Goal: Information Seeking & Learning: Find specific fact

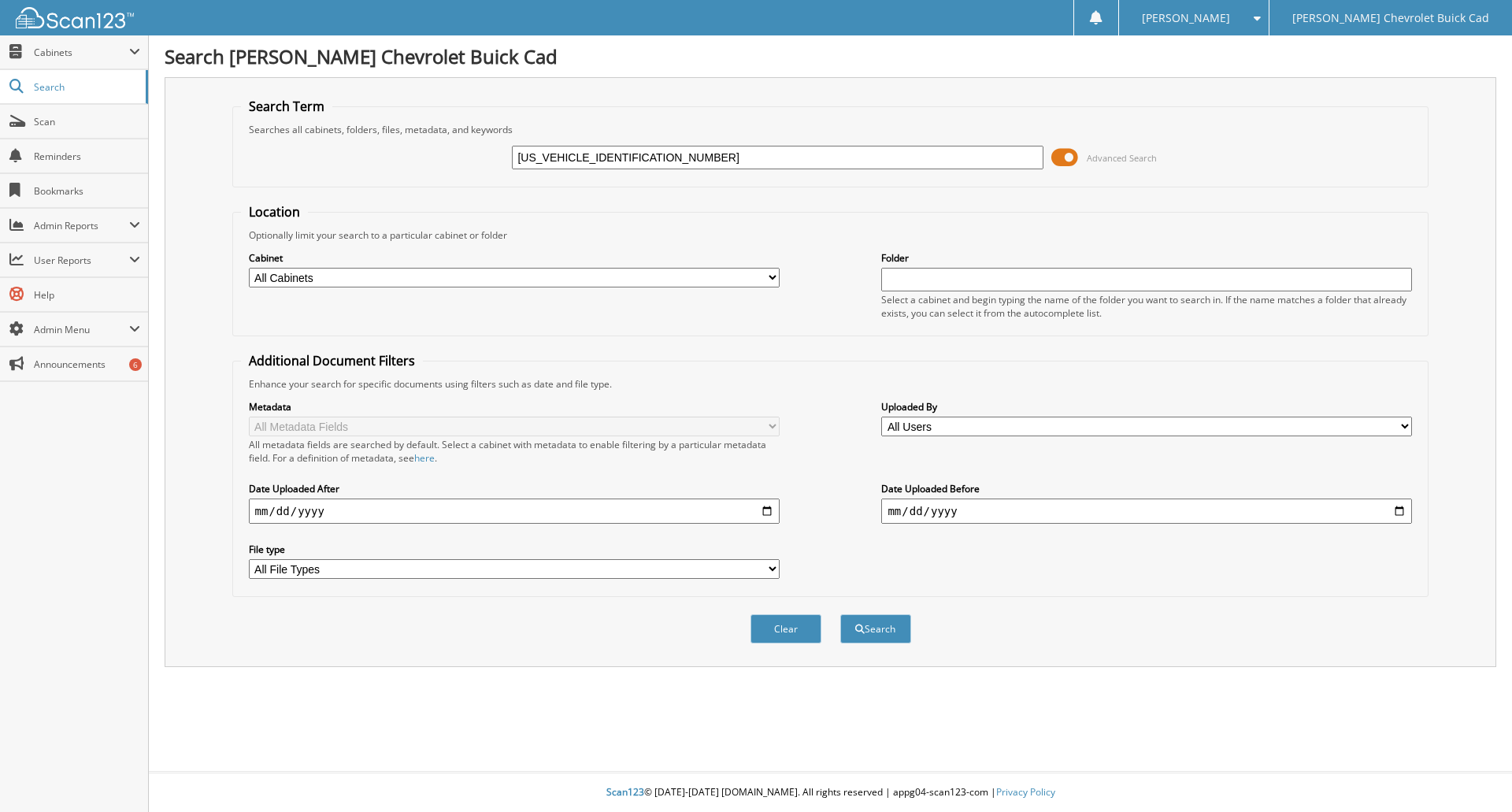
type input "[US_VEHICLE_IDENTIFICATION_NUMBER]"
click at [841, 615] on button "Search" at bounding box center [876, 629] width 71 height 29
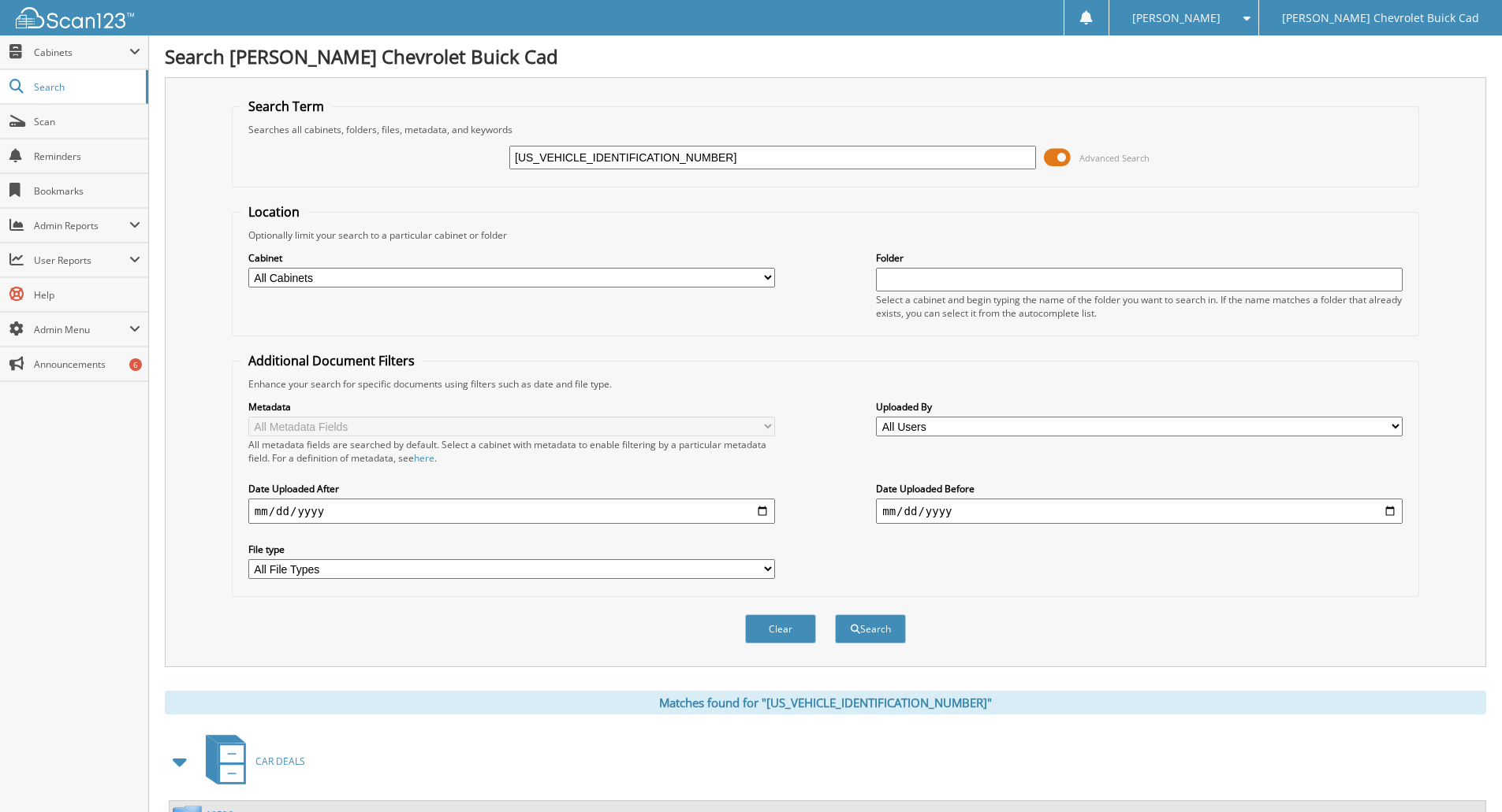
click at [98, 19] on img at bounding box center [75, 18] width 119 height 22
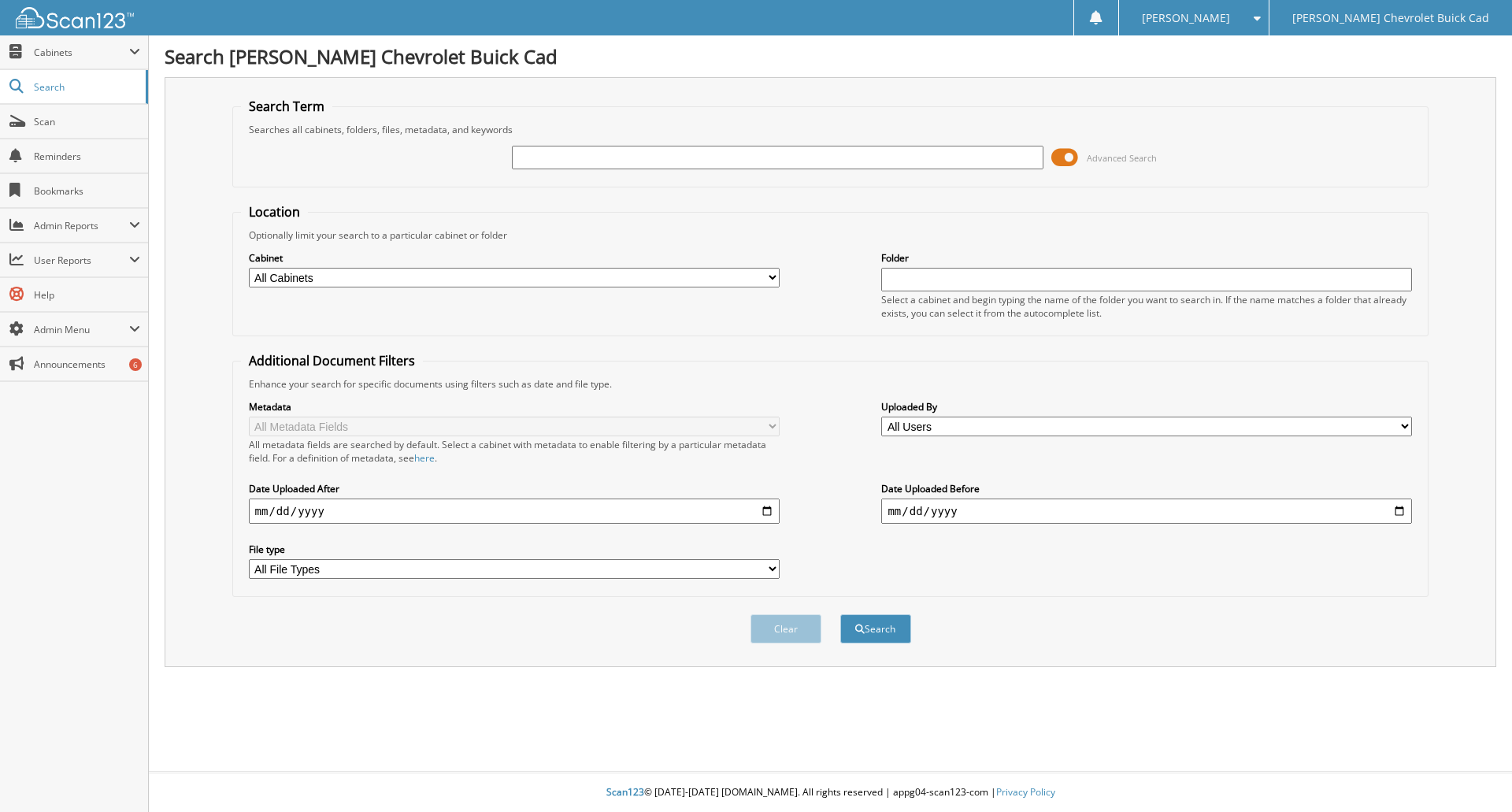
click at [778, 275] on select "All Cabinets ACCOUNTS PAYABLE BODY SHOP BUSINESS OFFICE CAR DEALS HR PARTS" at bounding box center [514, 278] width 531 height 20
select select "17435"
click at [249, 268] on select "All Cabinets ACCOUNTS PAYABLE BODY SHOP BUSINESS OFFICE CAR DEALS HR PARTS" at bounding box center [514, 278] width 531 height 20
paste input "[US_VEHICLE_IDENTIFICATION_NUMBER]"
type input "[US_VEHICLE_IDENTIFICATION_NUMBER]"
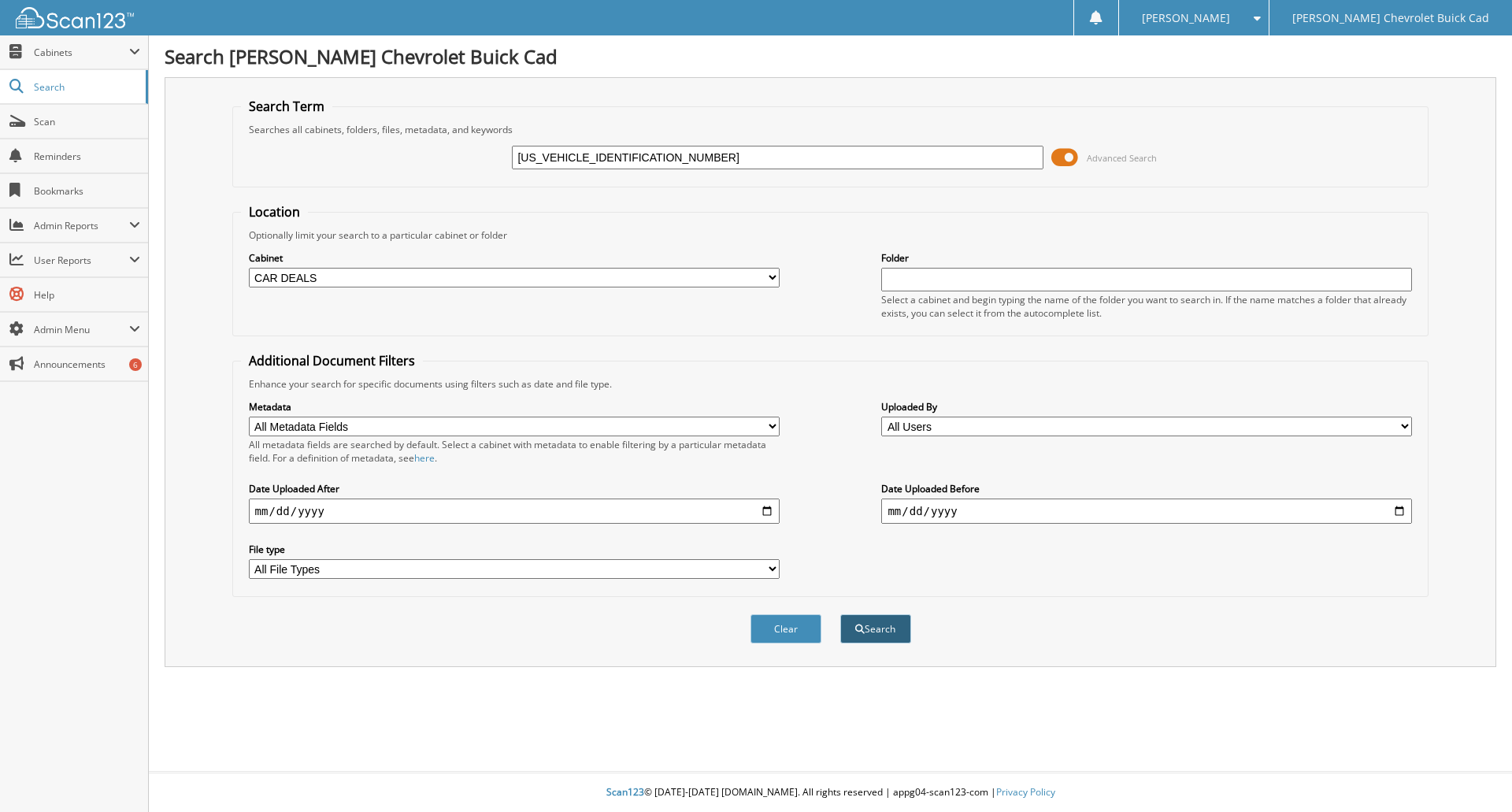
click at [892, 622] on button "Search" at bounding box center [876, 629] width 71 height 29
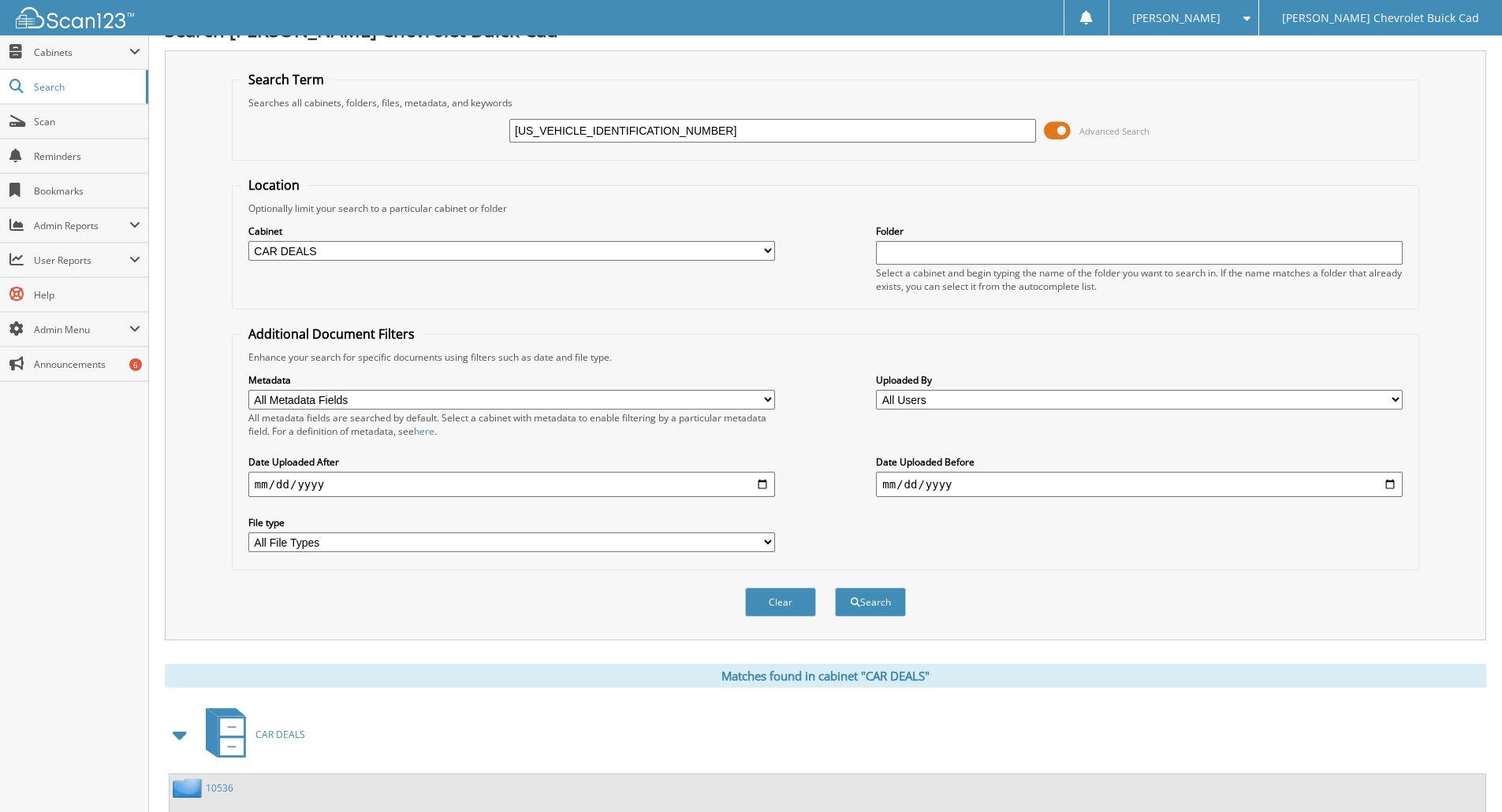
scroll to position [419, 0]
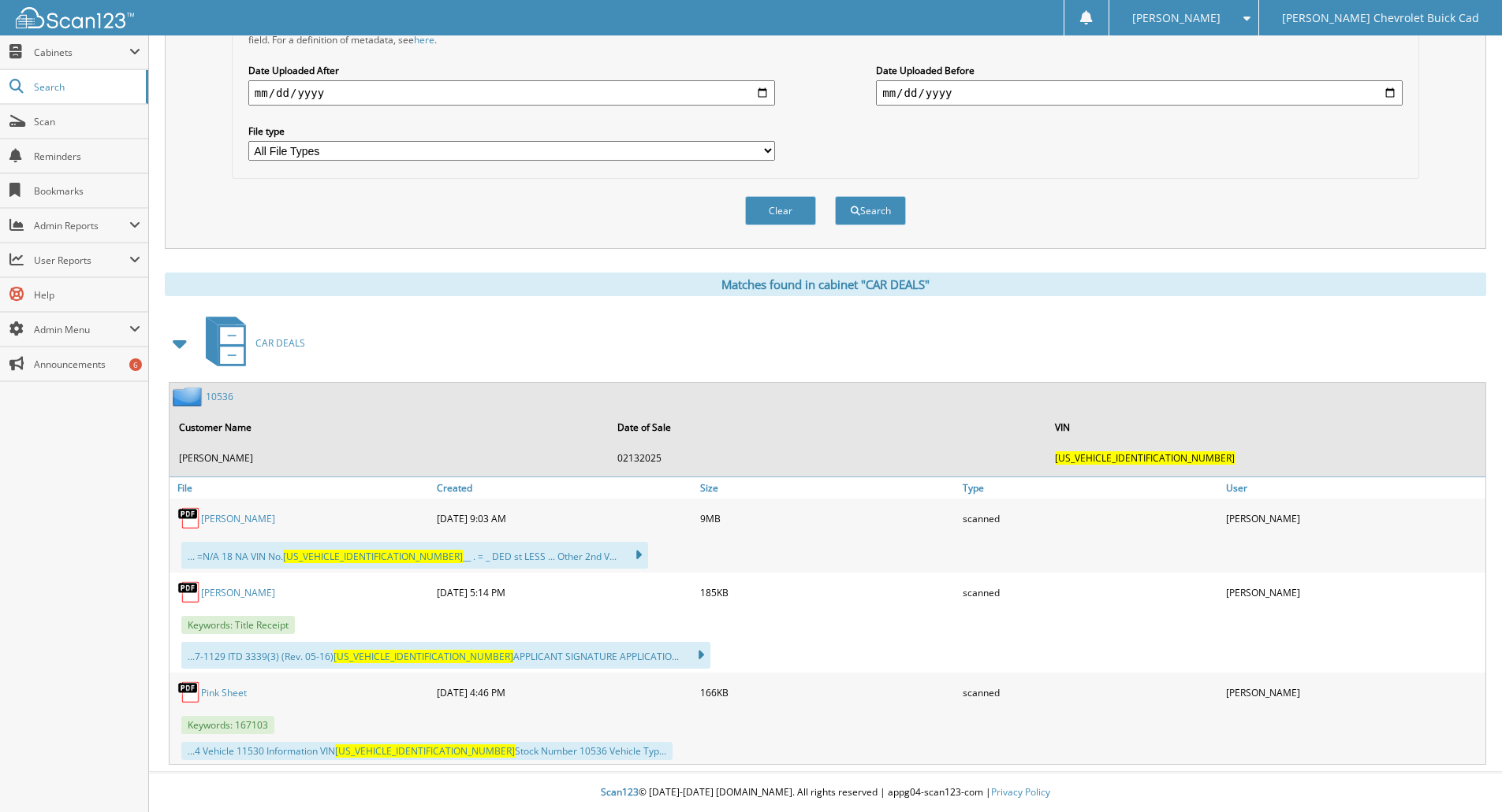
click at [241, 518] on link "[PERSON_NAME]" at bounding box center [237, 519] width 74 height 13
